Goal: Information Seeking & Learning: Find specific fact

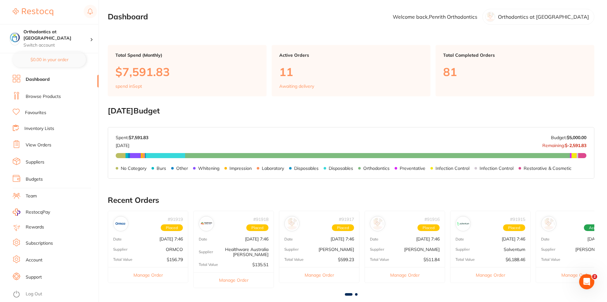
click at [43, 112] on link "Favourites" at bounding box center [35, 113] width 21 height 6
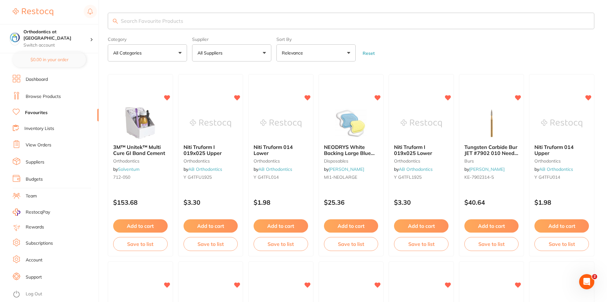
click at [158, 19] on input "search" at bounding box center [351, 21] width 487 height 16
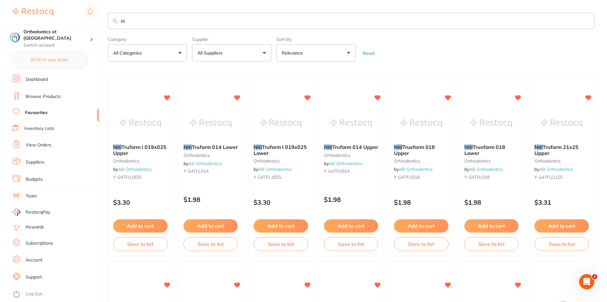
type input "n"
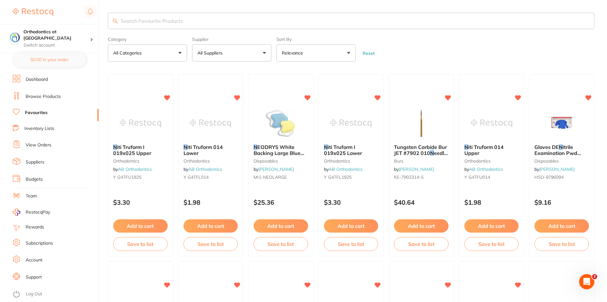
click at [265, 53] on button "All Suppliers" at bounding box center [231, 52] width 79 height 17
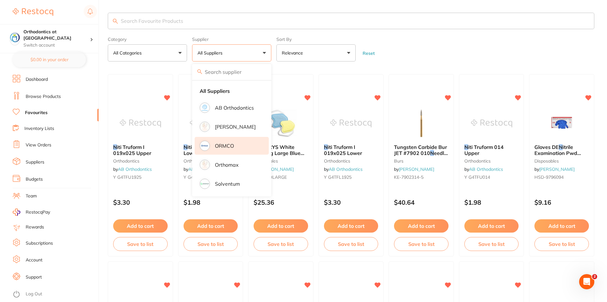
click at [227, 147] on p "ORMCO" at bounding box center [224, 146] width 19 height 6
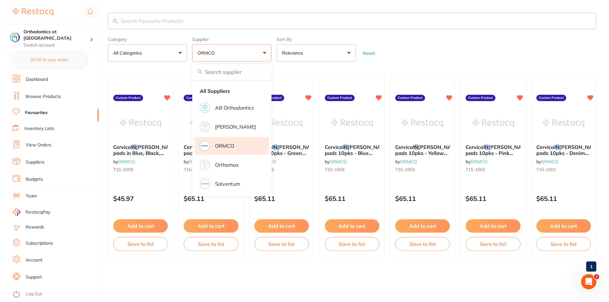
click at [395, 46] on form "Category All Categories All Categories No categories found Clear Category false…" at bounding box center [352, 47] width 488 height 27
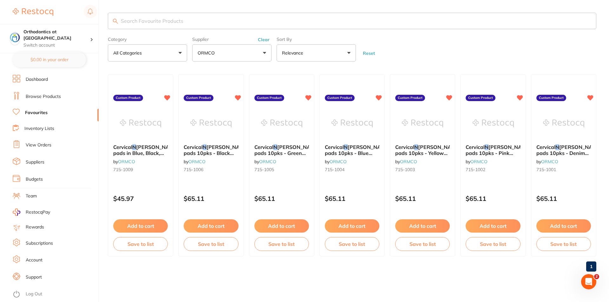
click at [42, 96] on link "Browse Products" at bounding box center [43, 97] width 35 height 6
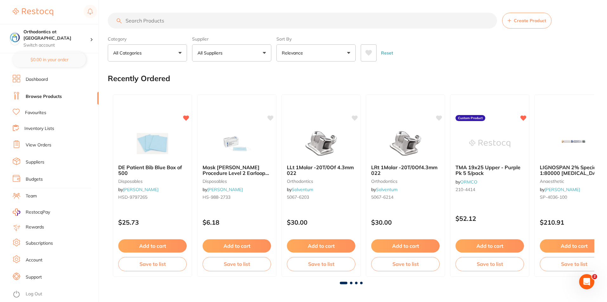
click at [264, 53] on button "All Suppliers" at bounding box center [231, 52] width 79 height 17
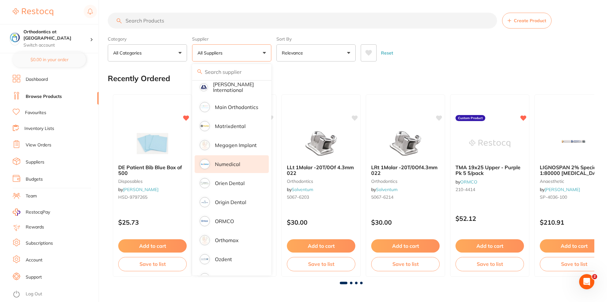
scroll to position [476, 0]
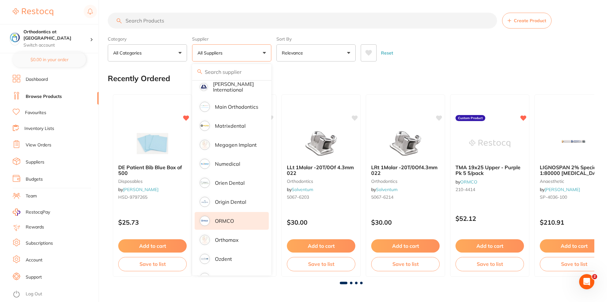
click at [227, 218] on p "ORMCO" at bounding box center [224, 221] width 19 height 6
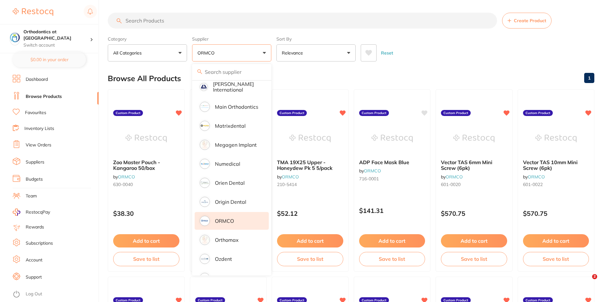
click at [144, 19] on input "search" at bounding box center [302, 21] width 389 height 16
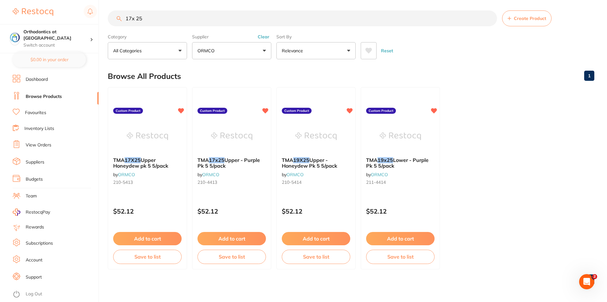
scroll to position [3, 0]
drag, startPoint x: 145, startPoint y: 19, endPoint x: 125, endPoint y: 18, distance: 19.7
click at [125, 17] on input "17x 25" at bounding box center [302, 18] width 389 height 16
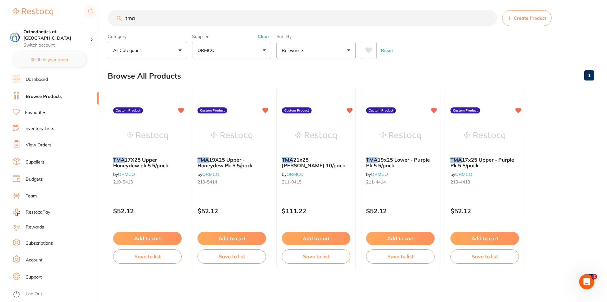
click at [264, 50] on button "ORMCO" at bounding box center [231, 50] width 79 height 17
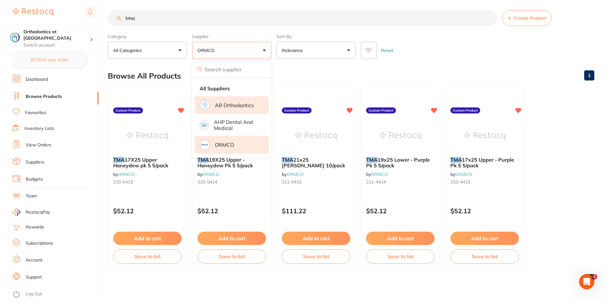
click at [238, 107] on p "AB Orthodontics" at bounding box center [234, 105] width 39 height 6
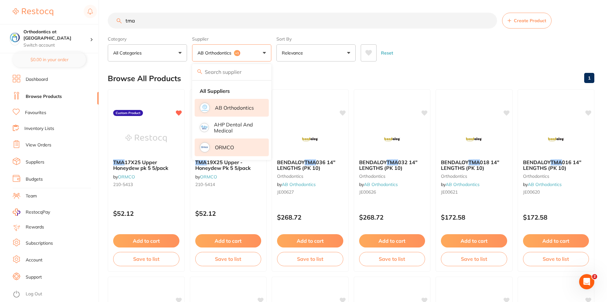
scroll to position [0, 0]
drag, startPoint x: 141, startPoint y: 20, endPoint x: 123, endPoint y: 21, distance: 18.1
click at [123, 21] on input "tma" at bounding box center [302, 21] width 389 height 16
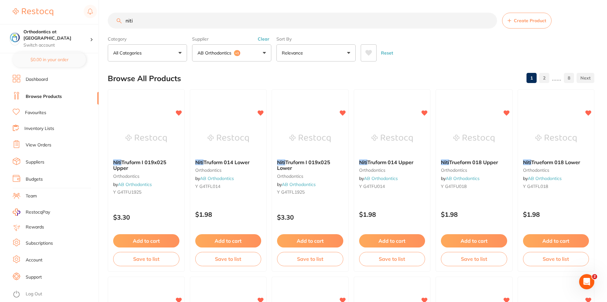
type input "niti"
